Goal: Information Seeking & Learning: Find specific fact

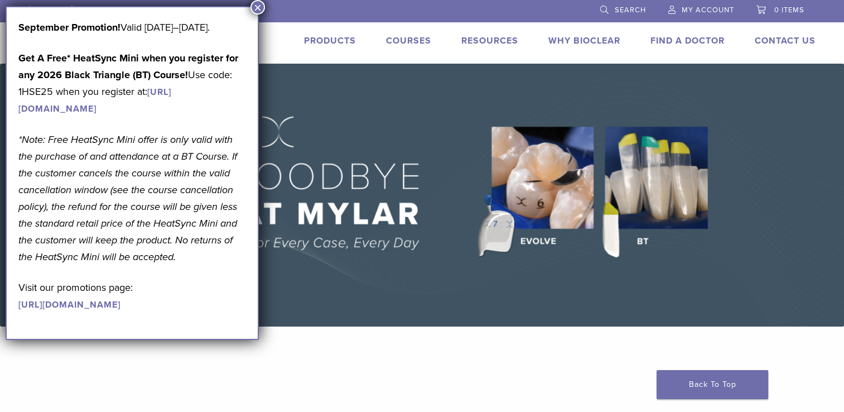
click at [315, 39] on link "Products" at bounding box center [330, 40] width 52 height 11
click at [262, 4] on button "×" at bounding box center [257, 7] width 15 height 15
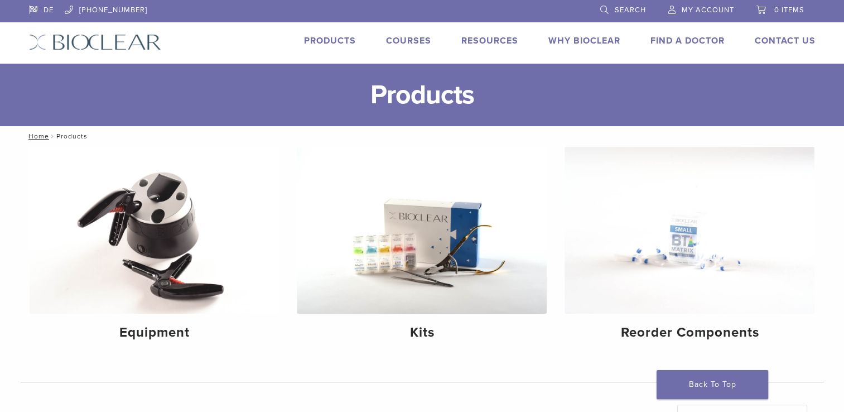
click at [324, 47] on div "Products" at bounding box center [323, 42] width 65 height 16
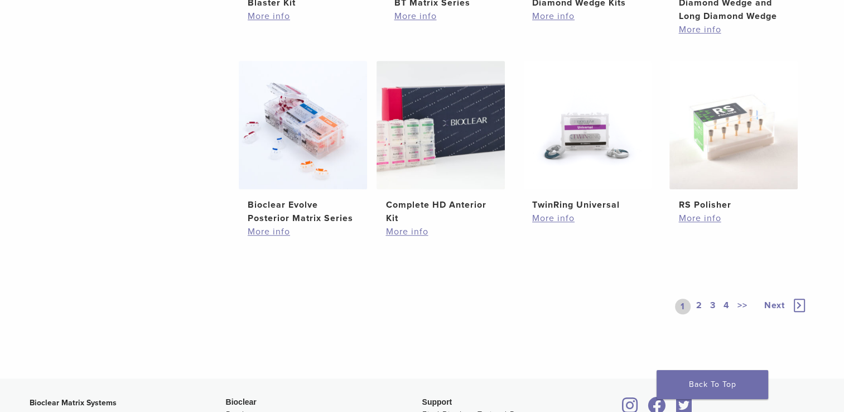
scroll to position [794, 0]
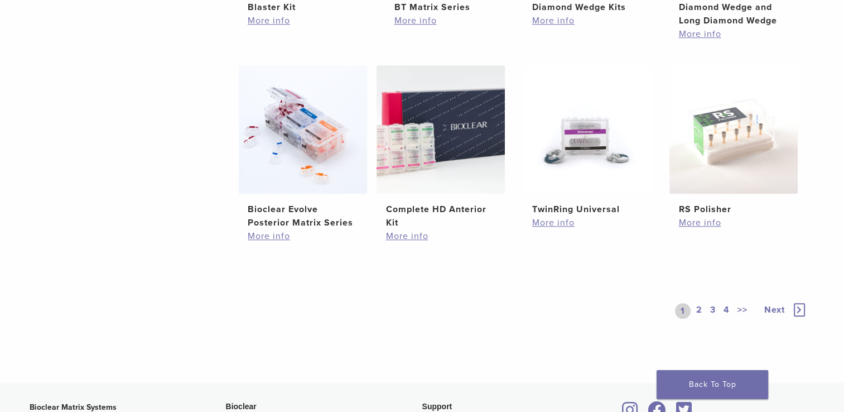
click at [698, 308] on link "2" at bounding box center [699, 311] width 11 height 16
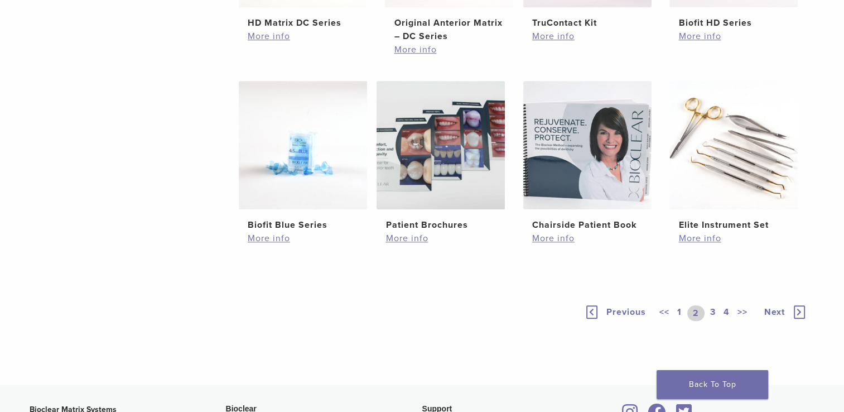
scroll to position [775, 0]
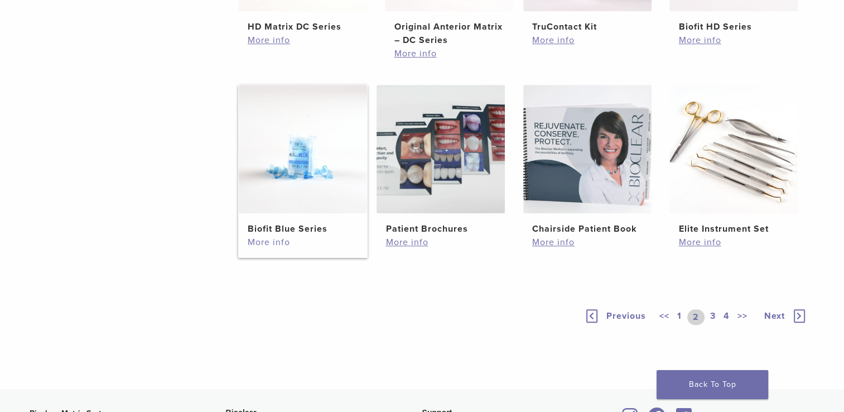
click at [258, 243] on link "More info" at bounding box center [303, 241] width 110 height 13
click at [292, 223] on h2 "Biofit Blue Series" at bounding box center [303, 228] width 110 height 13
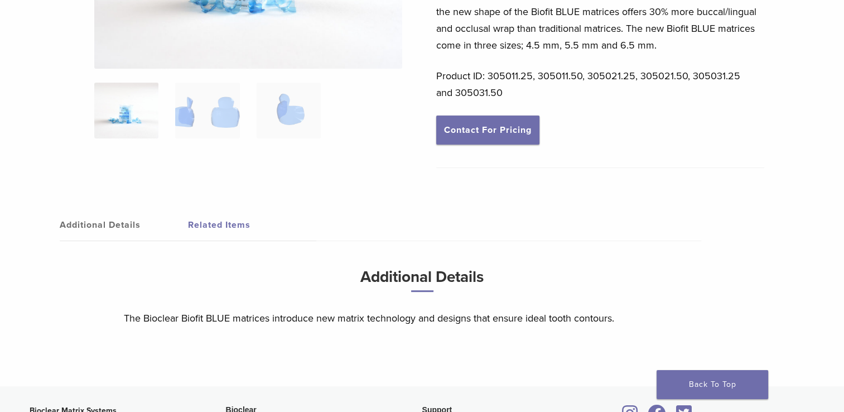
scroll to position [236, 0]
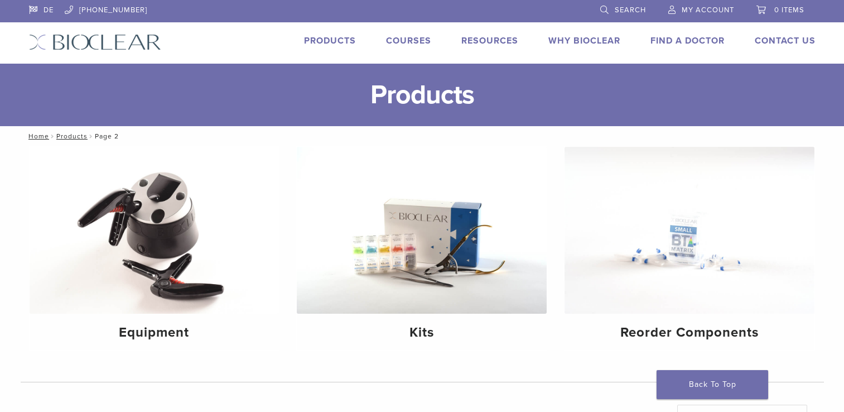
scroll to position [775, 0]
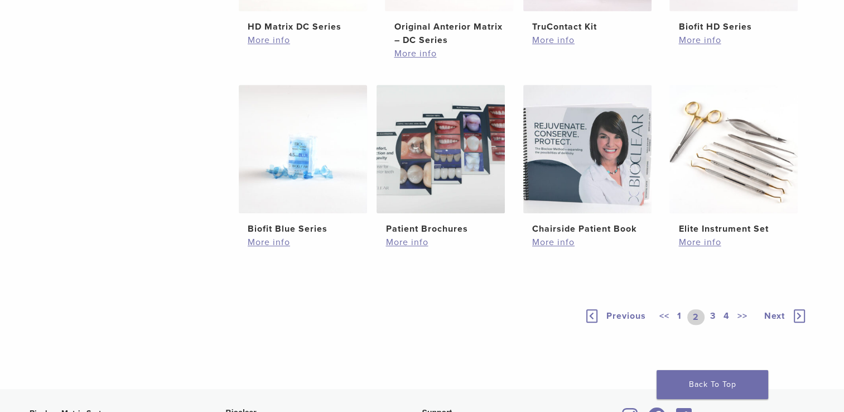
click at [712, 314] on link "3" at bounding box center [713, 317] width 10 height 16
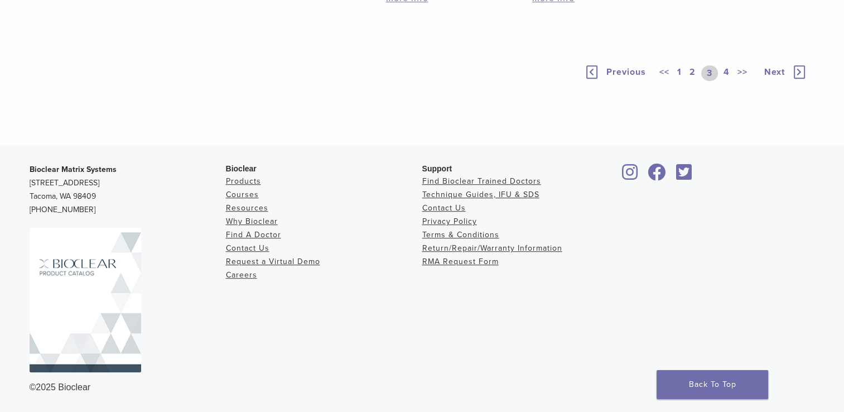
scroll to position [859, 0]
click at [726, 81] on link "4" at bounding box center [726, 73] width 11 height 16
click at [765, 81] on link "2" at bounding box center [764, 73] width 11 height 16
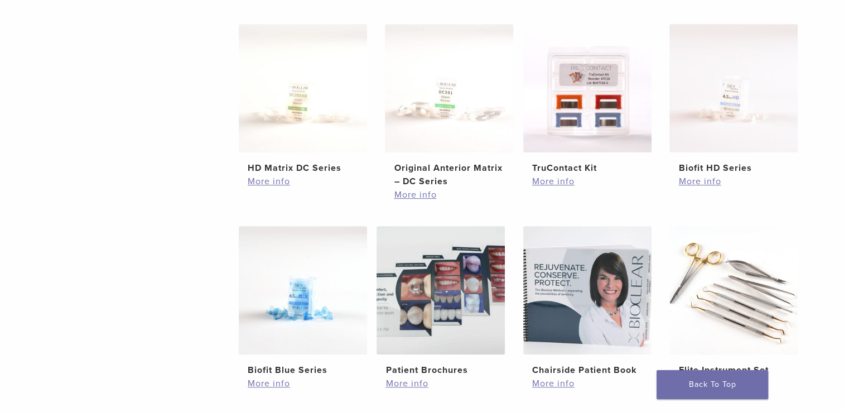
scroll to position [635, 0]
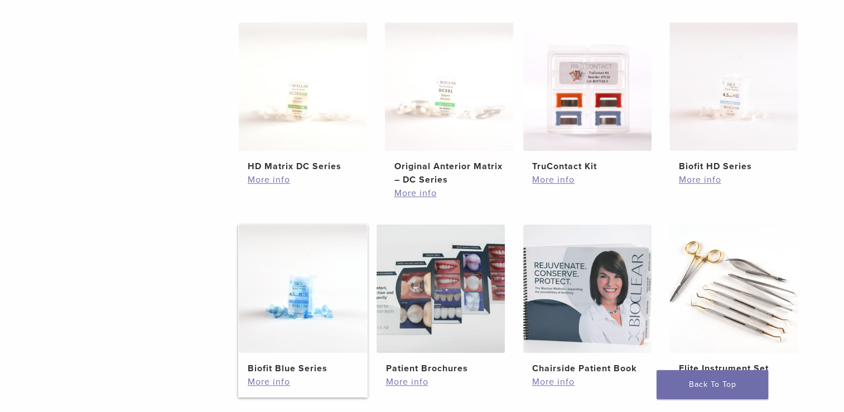
click at [316, 296] on img at bounding box center [303, 288] width 128 height 128
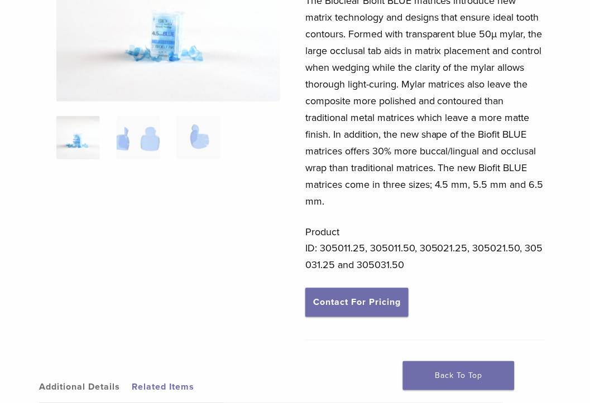
scroll to position [160, 0]
drag, startPoint x: 362, startPoint y: 248, endPoint x: 321, endPoint y: 252, distance: 41.5
click at [321, 252] on p "Product ID: 305011.25, 305011.50, 305021.25, 305021.50, 305031.25 and 305031.50" at bounding box center [424, 249] width 239 height 50
copy p "305011.25"
